Goal: Entertainment & Leisure: Consume media (video, audio)

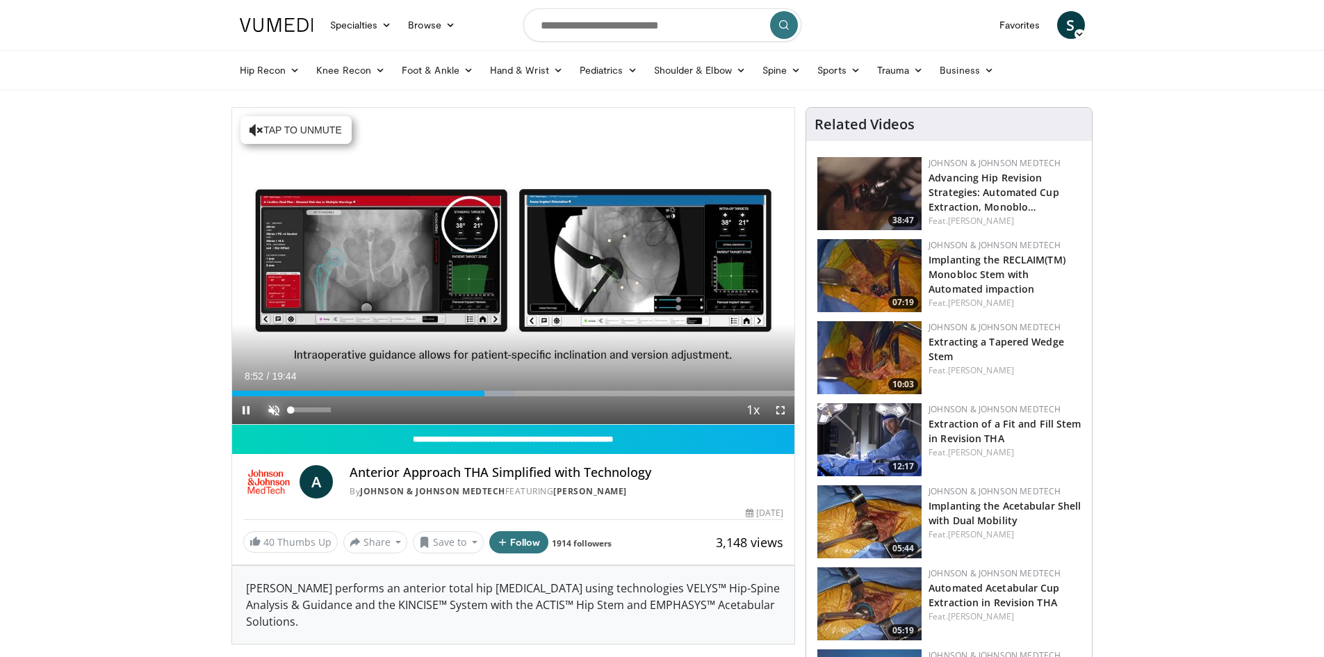
click at [268, 404] on span "Video Player" at bounding box center [274, 410] width 28 height 28
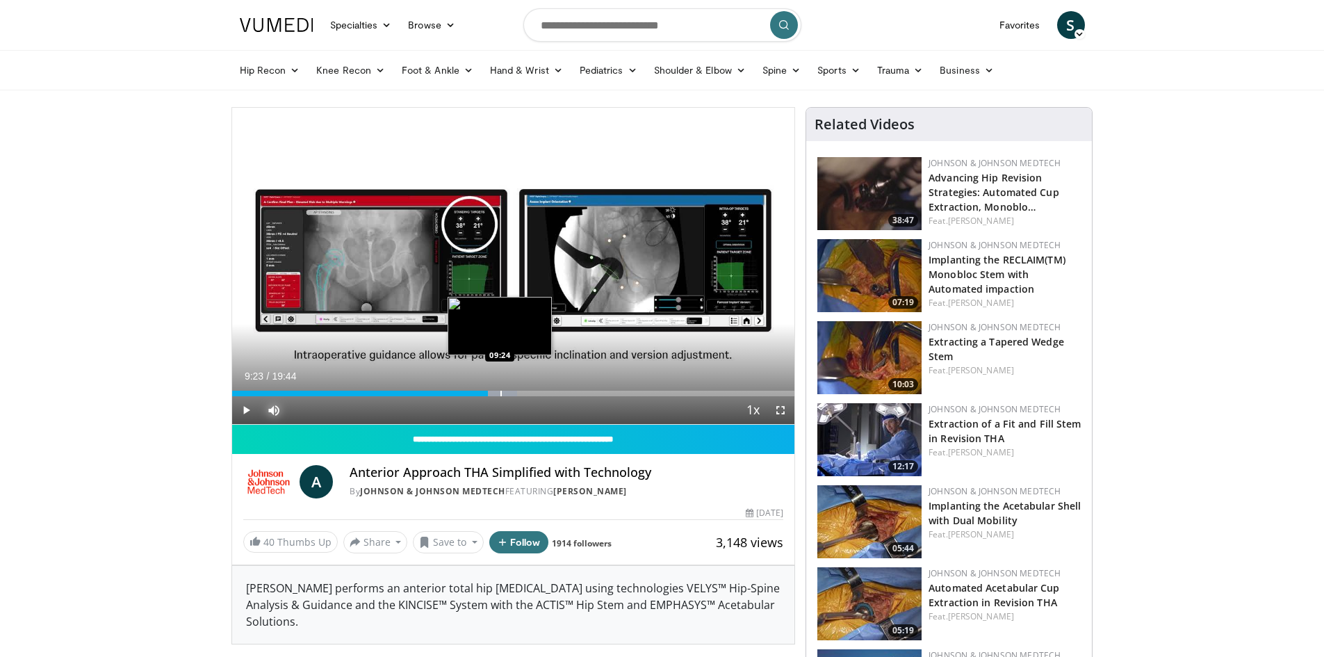
click at [500, 392] on div "Progress Bar" at bounding box center [500, 394] width 1 height 6
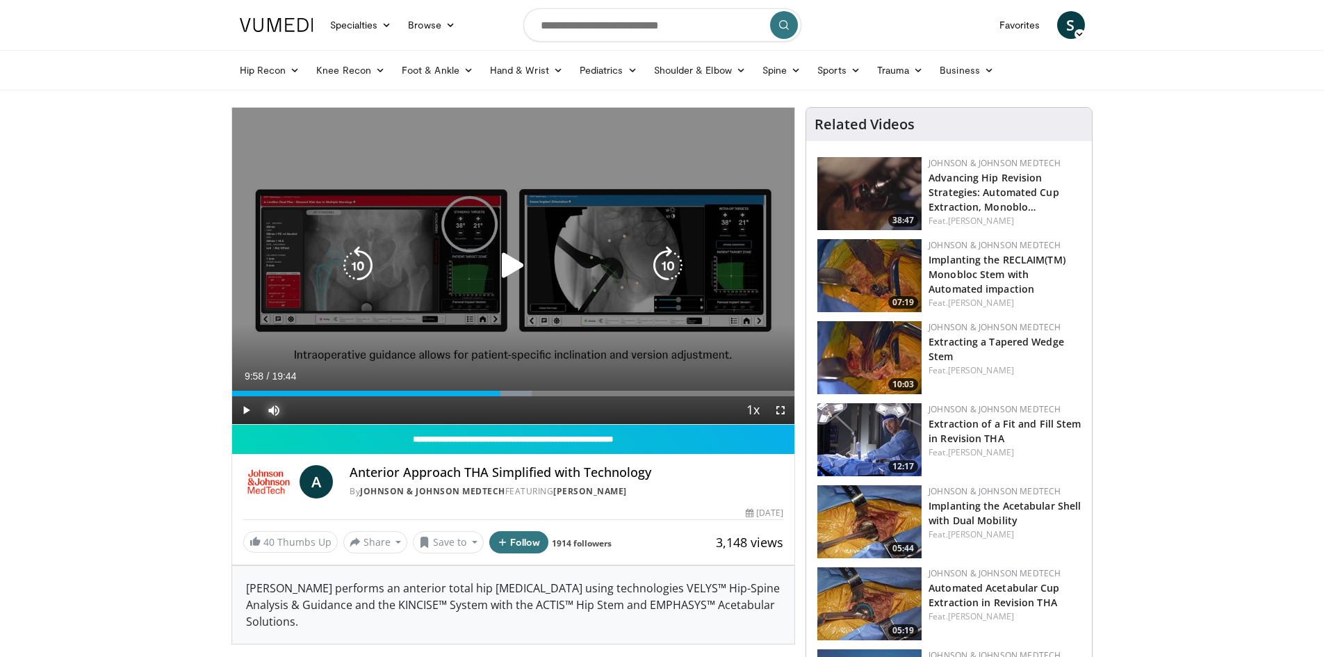
click at [516, 392] on div "Progress Bar" at bounding box center [508, 394] width 45 height 6
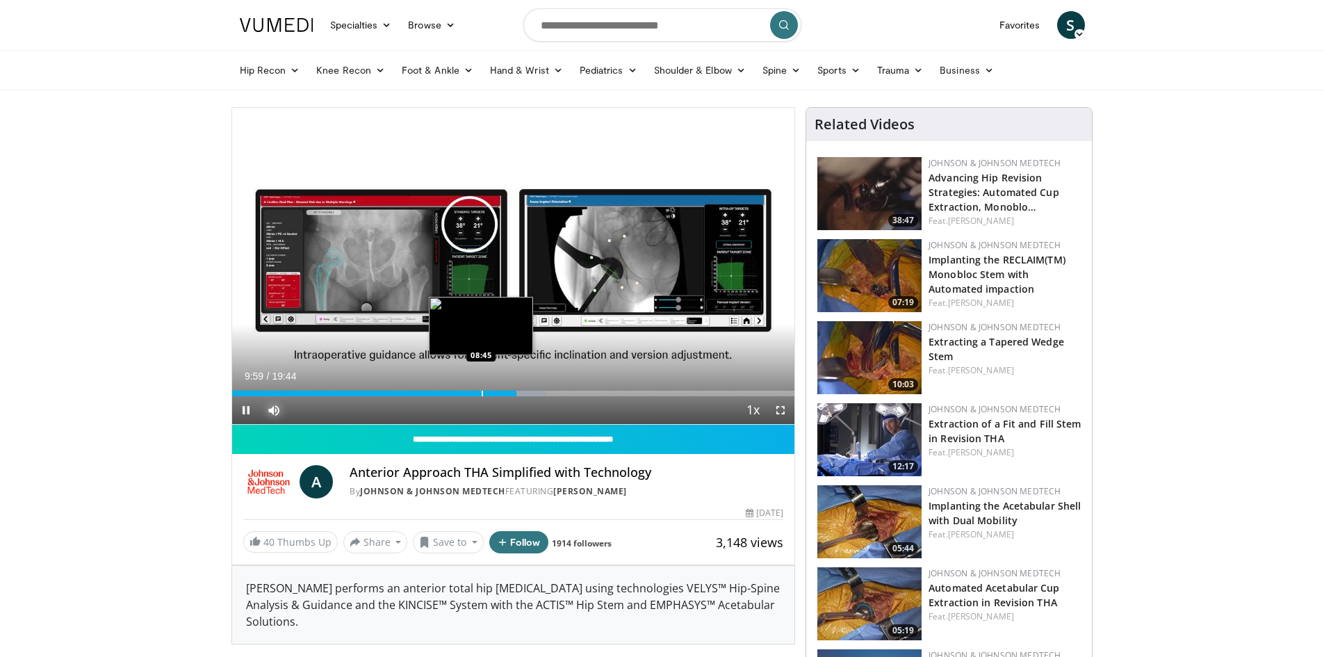
click at [482, 391] on div "Progress Bar" at bounding box center [482, 394] width 1 height 6
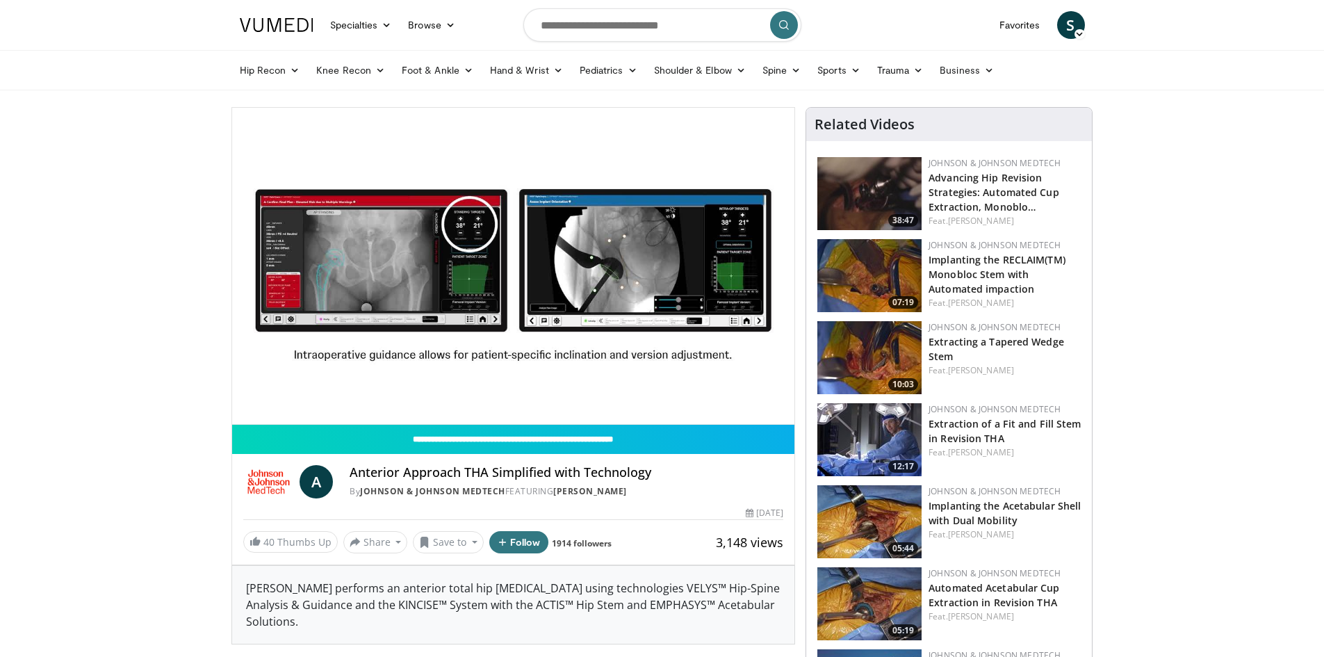
click at [468, 391] on div "10 seconds Tap to unmute" at bounding box center [513, 266] width 563 height 316
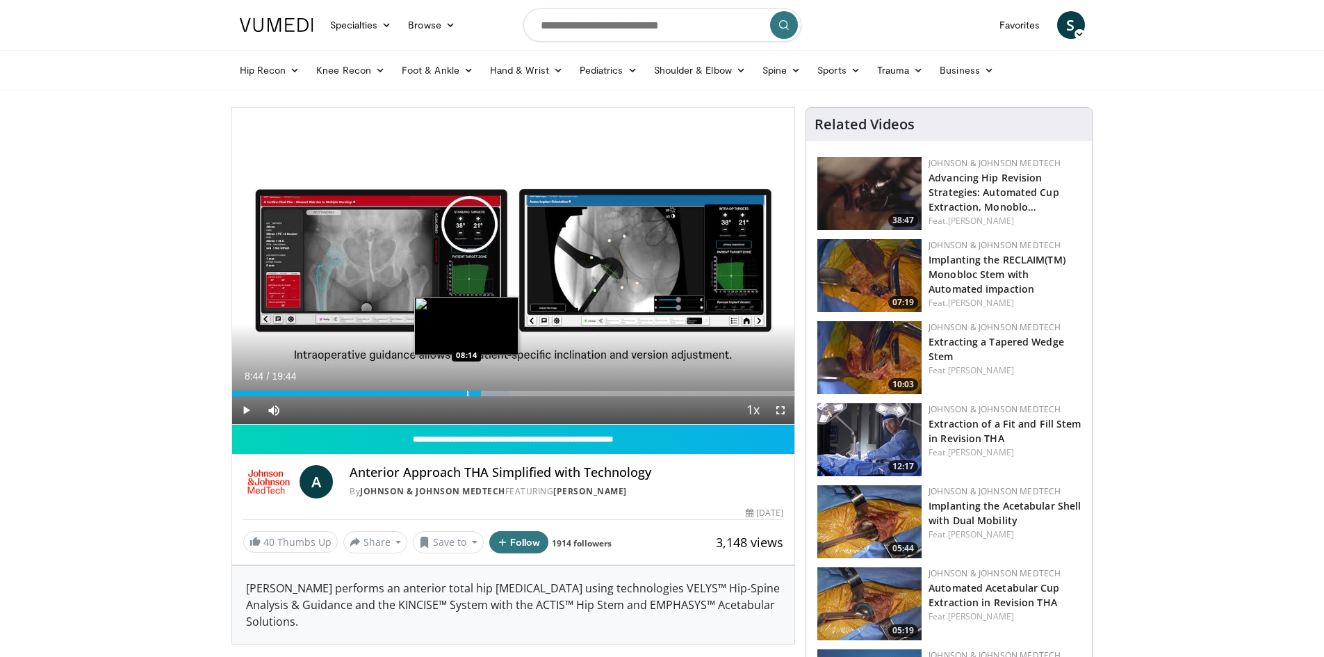
click at [467, 391] on div "Progress Bar" at bounding box center [467, 394] width 1 height 6
click at [247, 411] on span "Video Player" at bounding box center [246, 410] width 28 height 28
click at [493, 391] on div "Loaded : 52.39% 09:09 09:09" at bounding box center [513, 394] width 563 height 6
click at [504, 395] on div "Progress Bar" at bounding box center [504, 394] width 1 height 6
click at [511, 395] on div "Progress Bar" at bounding box center [511, 394] width 1 height 6
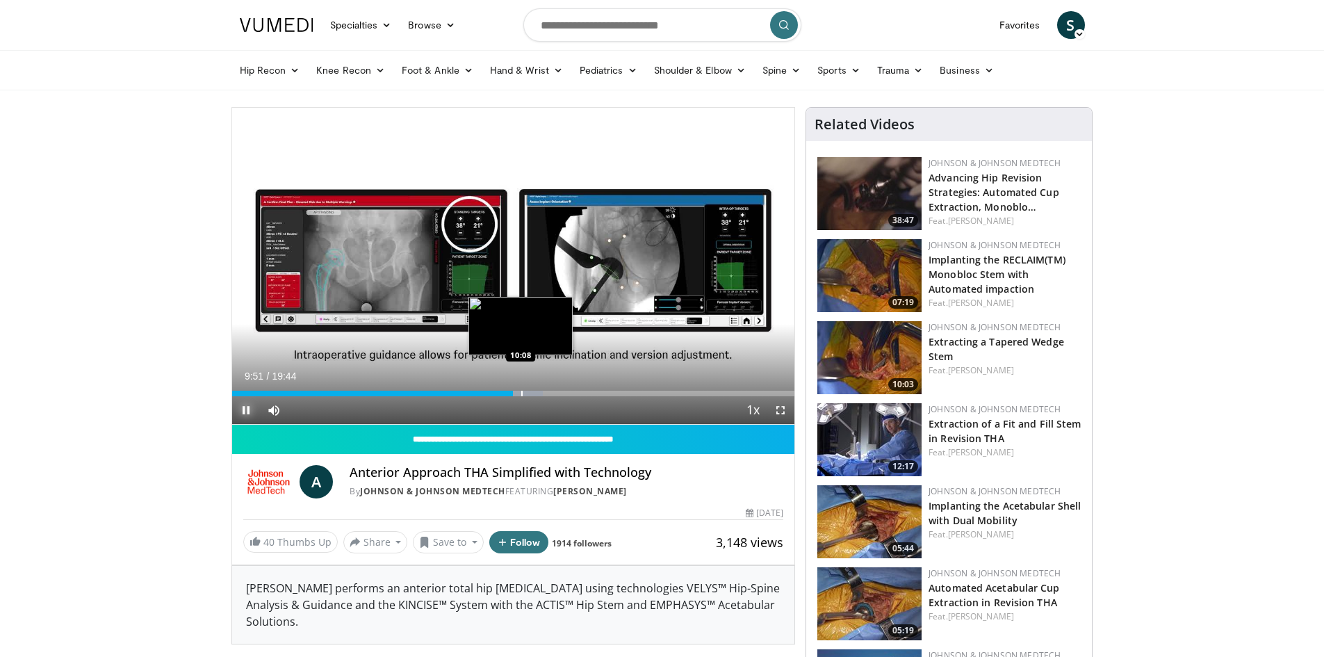
click at [521, 393] on div "Progress Bar" at bounding box center [521, 394] width 1 height 6
click at [530, 393] on div "Progress Bar" at bounding box center [530, 394] width 1 height 6
click at [525, 391] on div "Progress Bar" at bounding box center [525, 394] width 1 height 6
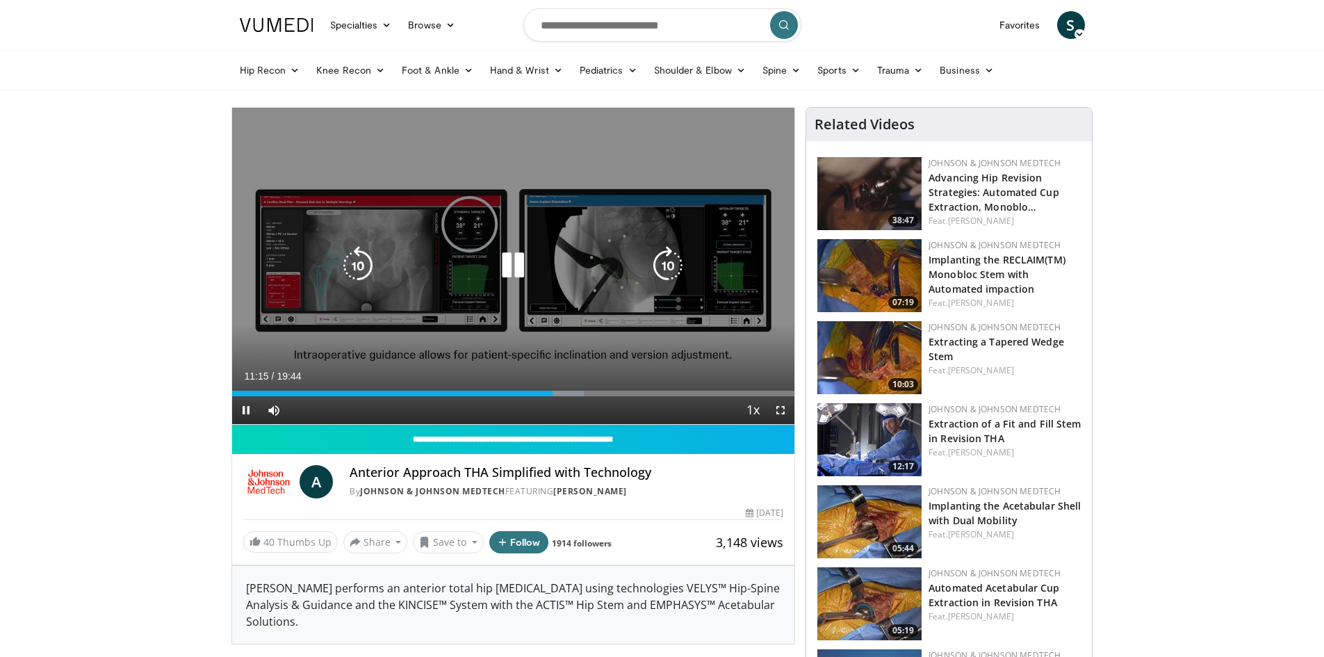
click at [665, 269] on icon "Video Player" at bounding box center [667, 265] width 39 height 39
click at [518, 259] on icon "Video Player" at bounding box center [512, 265] width 39 height 39
click at [507, 259] on icon "Video Player" at bounding box center [512, 265] width 39 height 39
click at [519, 272] on icon "Video Player" at bounding box center [512, 265] width 39 height 39
click at [501, 259] on icon "Video Player" at bounding box center [512, 265] width 39 height 39
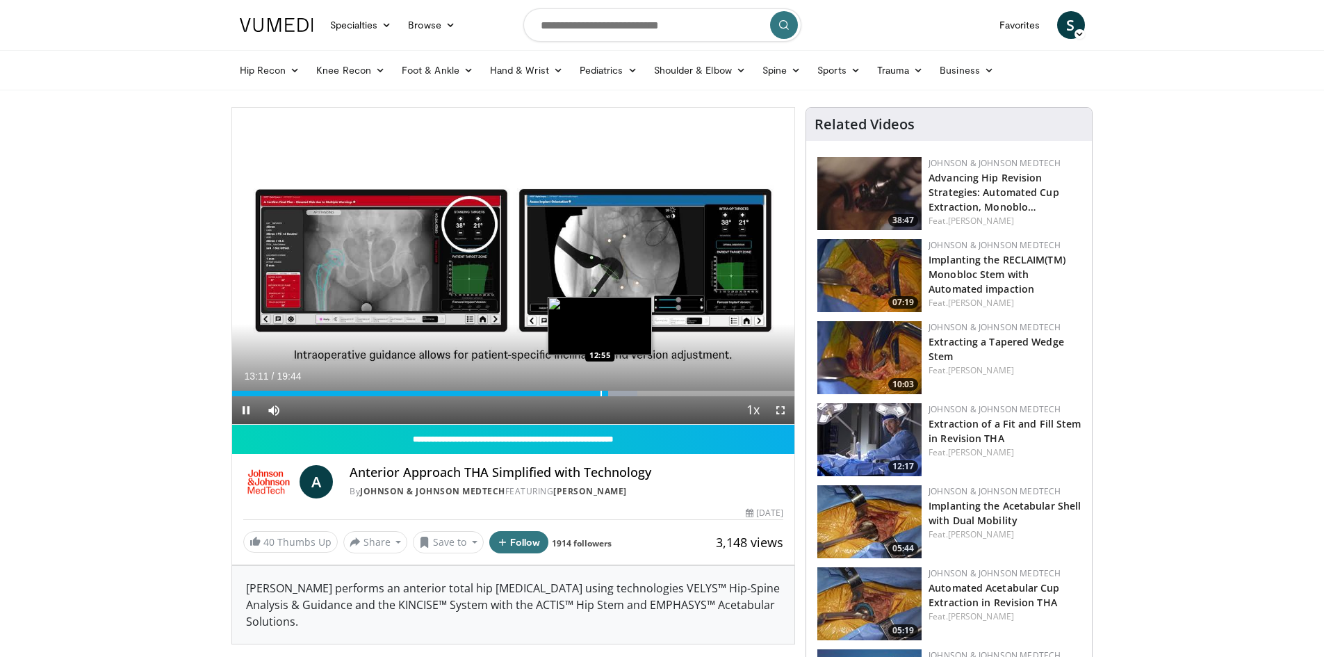
click at [600, 391] on div "Progress Bar" at bounding box center [600, 394] width 1 height 6
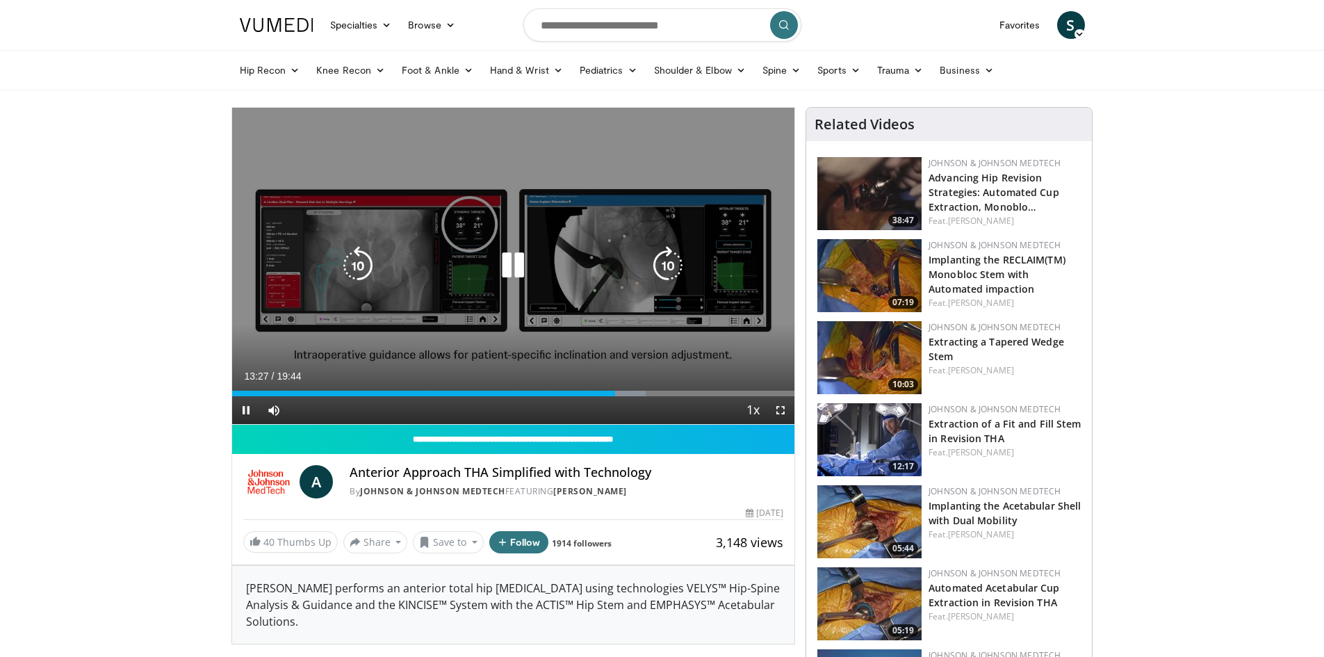
click at [526, 268] on icon "Video Player" at bounding box center [512, 265] width 39 height 39
click at [511, 269] on icon "Video Player" at bounding box center [512, 265] width 39 height 39
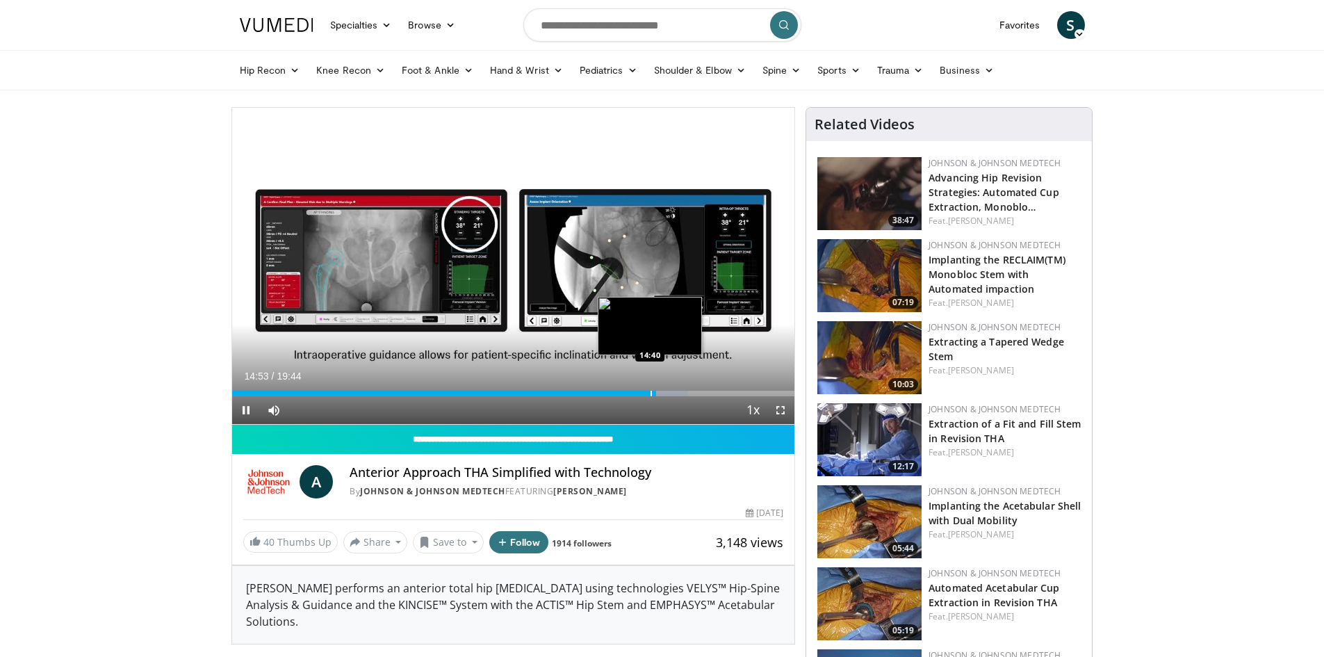
click at [650, 395] on div "Progress Bar" at bounding box center [650, 394] width 1 height 6
click at [644, 394] on div "Progress Bar" at bounding box center [644, 394] width 1 height 6
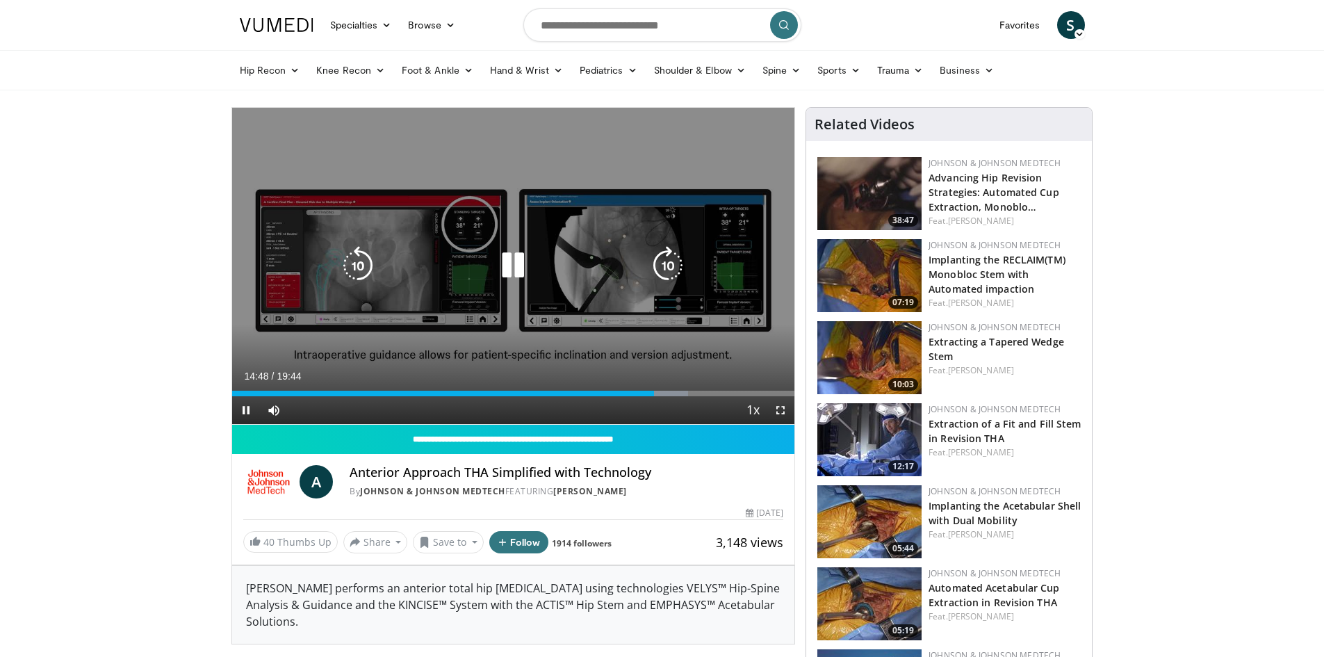
click at [349, 273] on icon "Video Player" at bounding box center [357, 265] width 39 height 39
click at [350, 268] on icon "Video Player" at bounding box center [357, 265] width 39 height 39
click at [372, 256] on icon "Video Player" at bounding box center [357, 265] width 39 height 39
click at [506, 275] on icon "Video Player" at bounding box center [512, 265] width 39 height 39
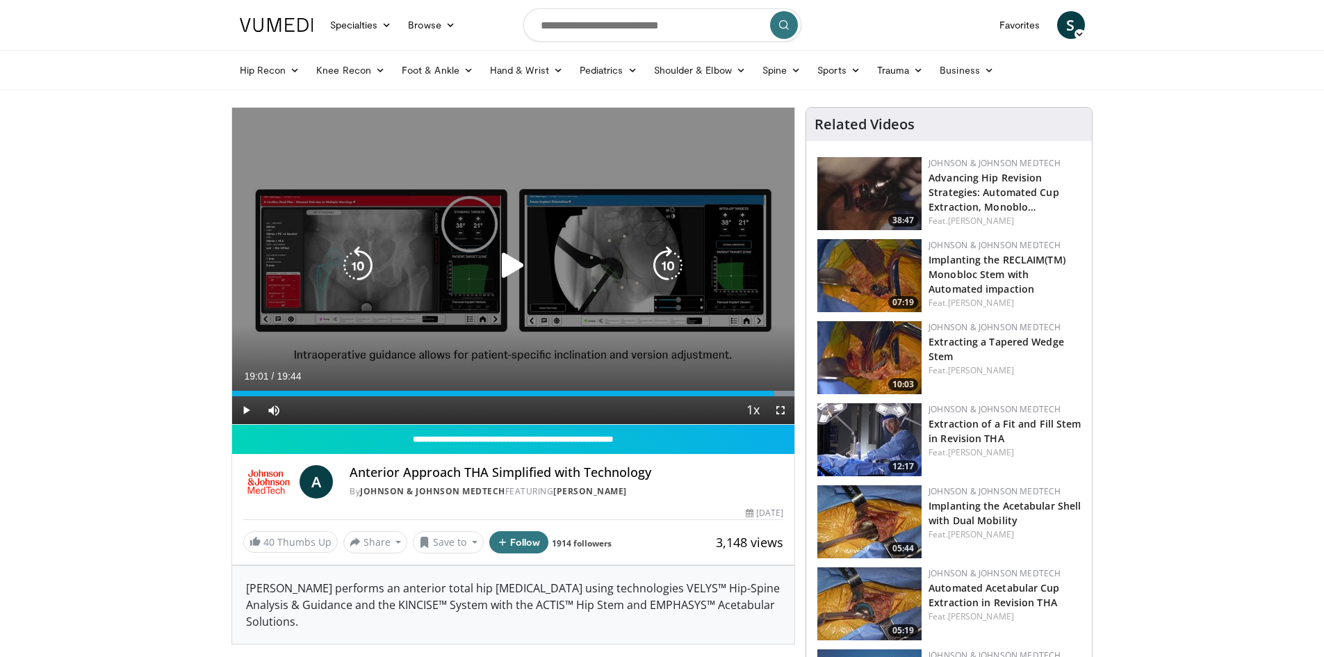
click at [522, 263] on icon "Video Player" at bounding box center [512, 265] width 39 height 39
